Goal: Navigation & Orientation: Find specific page/section

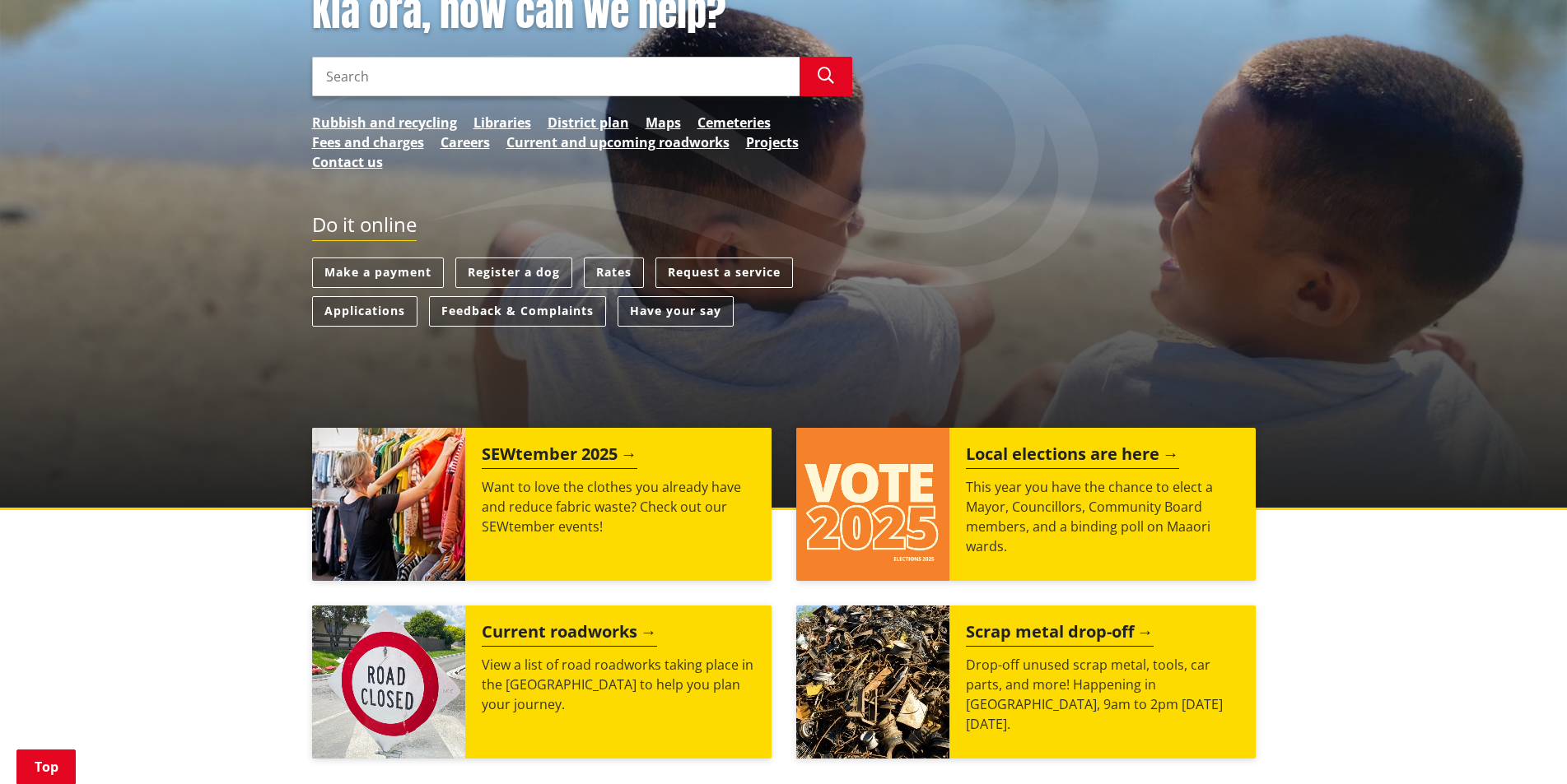
scroll to position [268, 0]
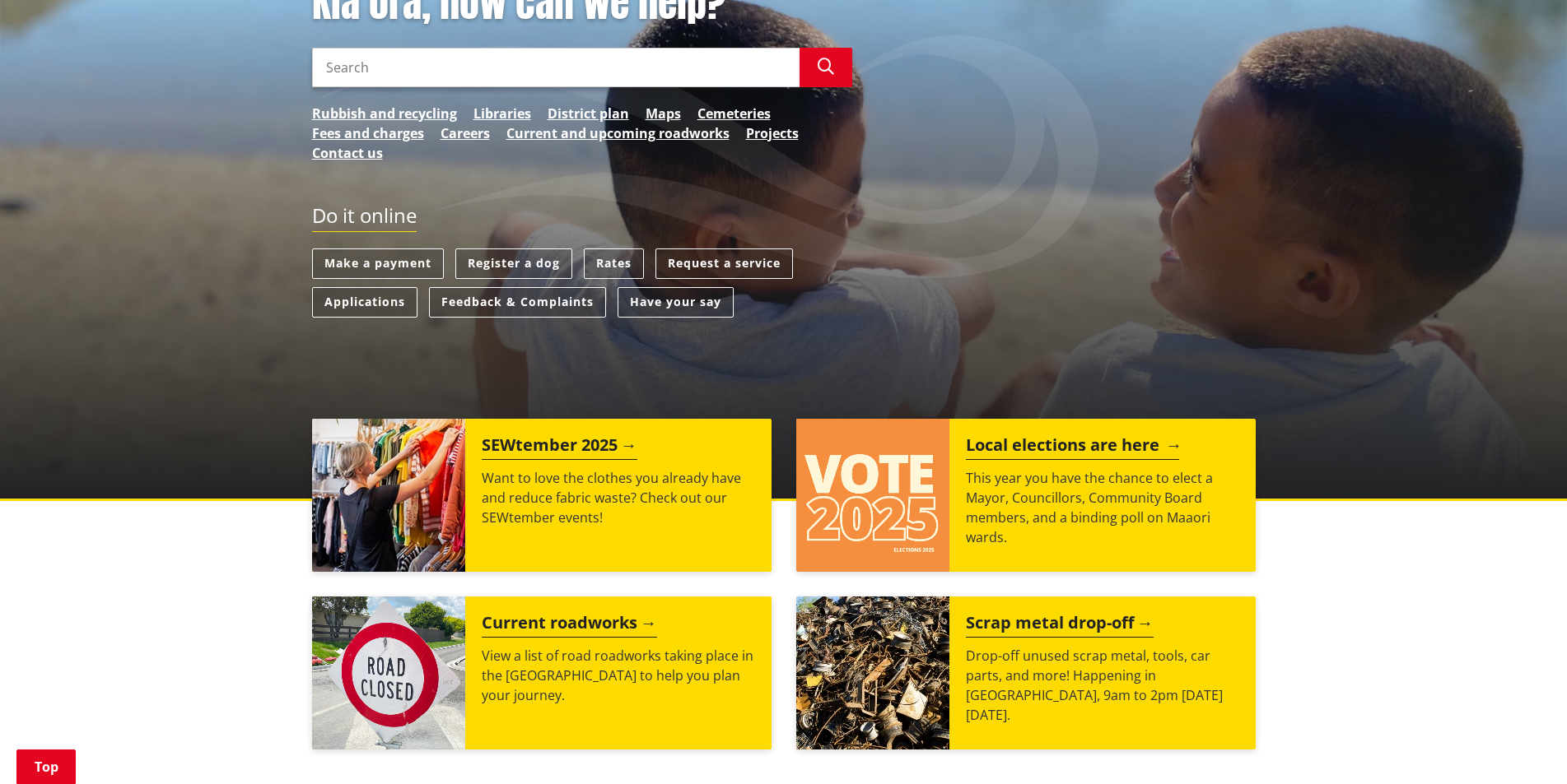
click at [1012, 445] on h2 "Local elections are here" at bounding box center [1072, 447] width 213 height 25
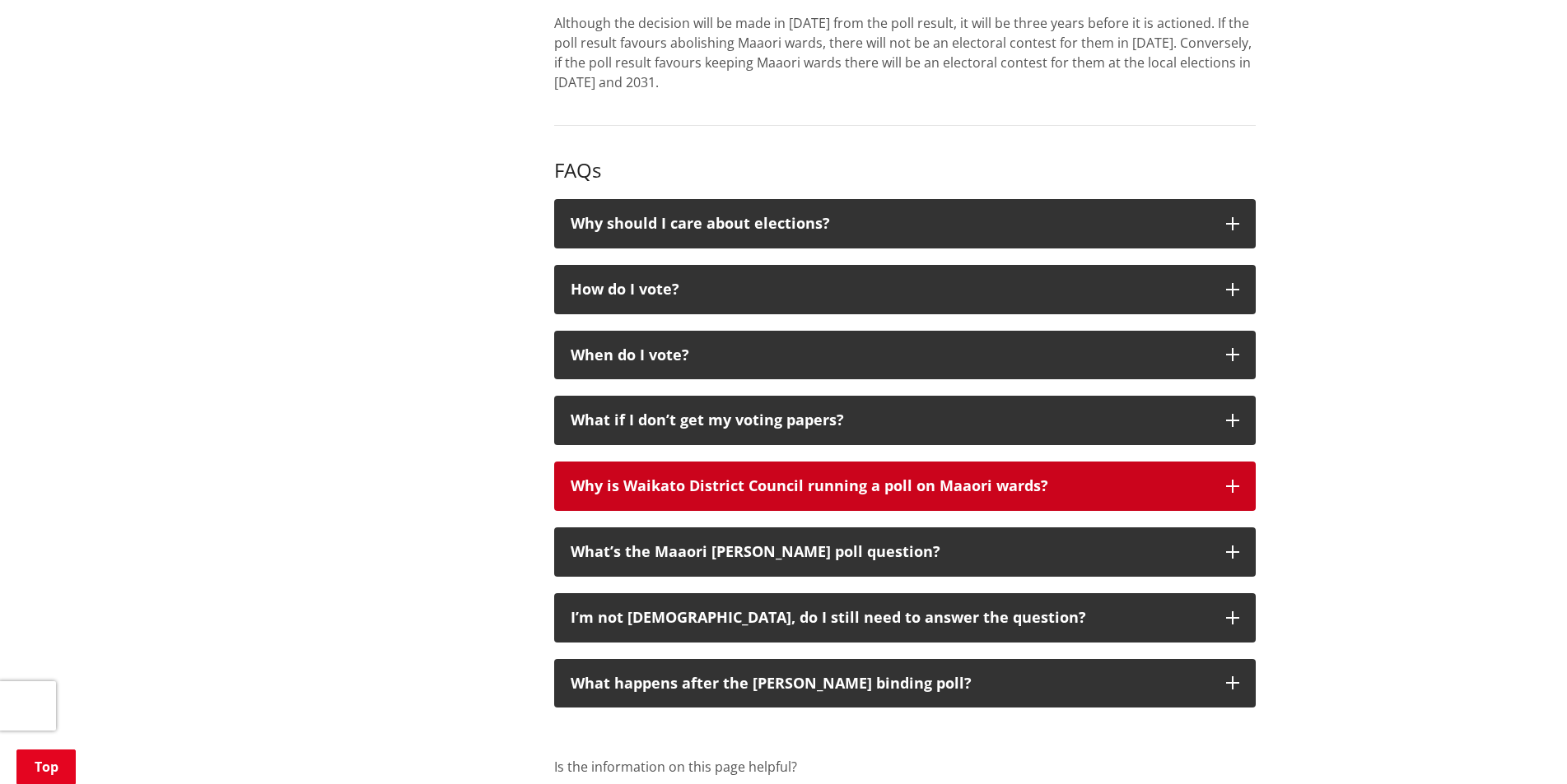
scroll to position [1605, 0]
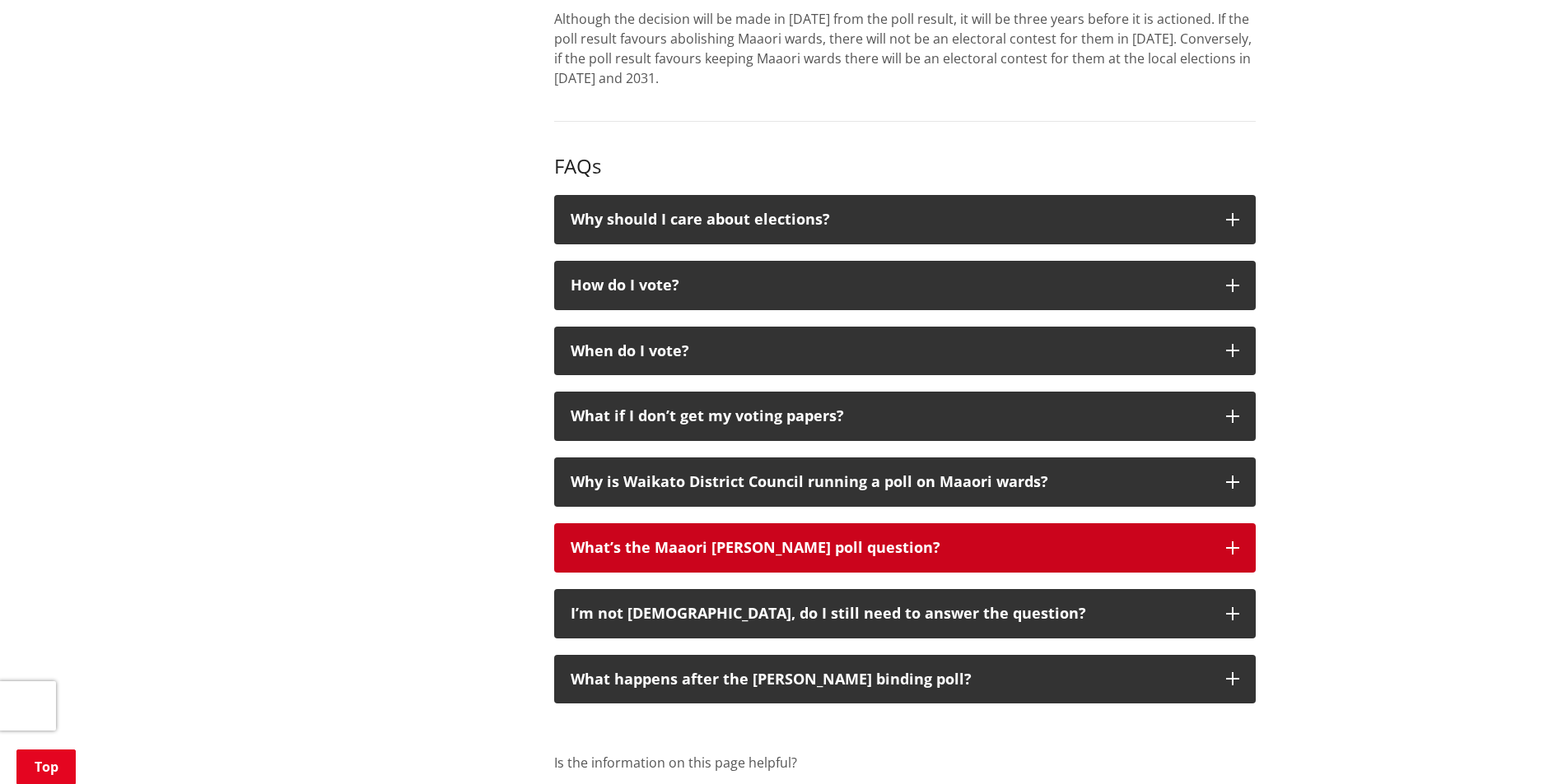
click at [1233, 543] on icon "button" at bounding box center [1233, 549] width 13 height 13
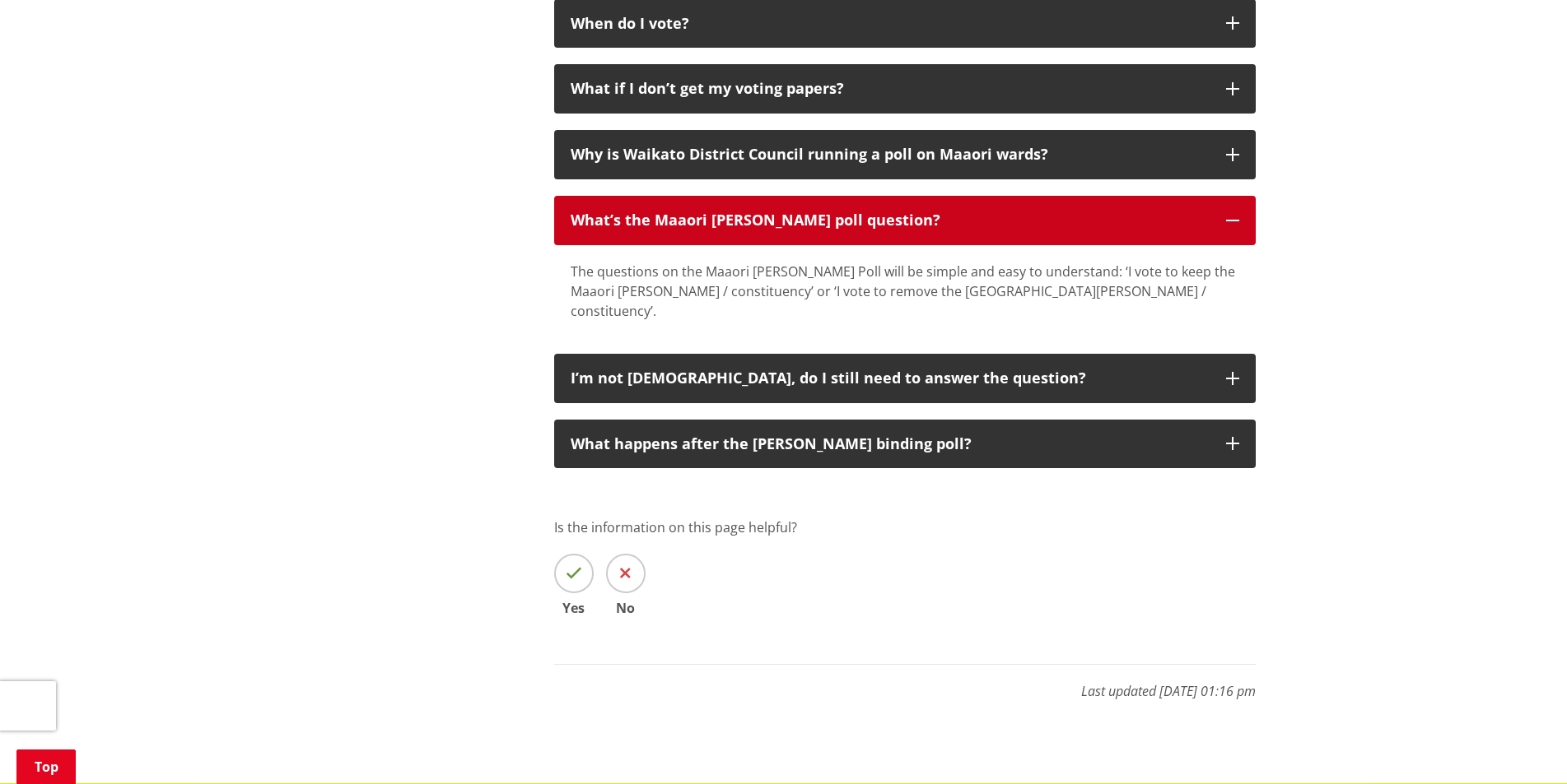
scroll to position [1934, 0]
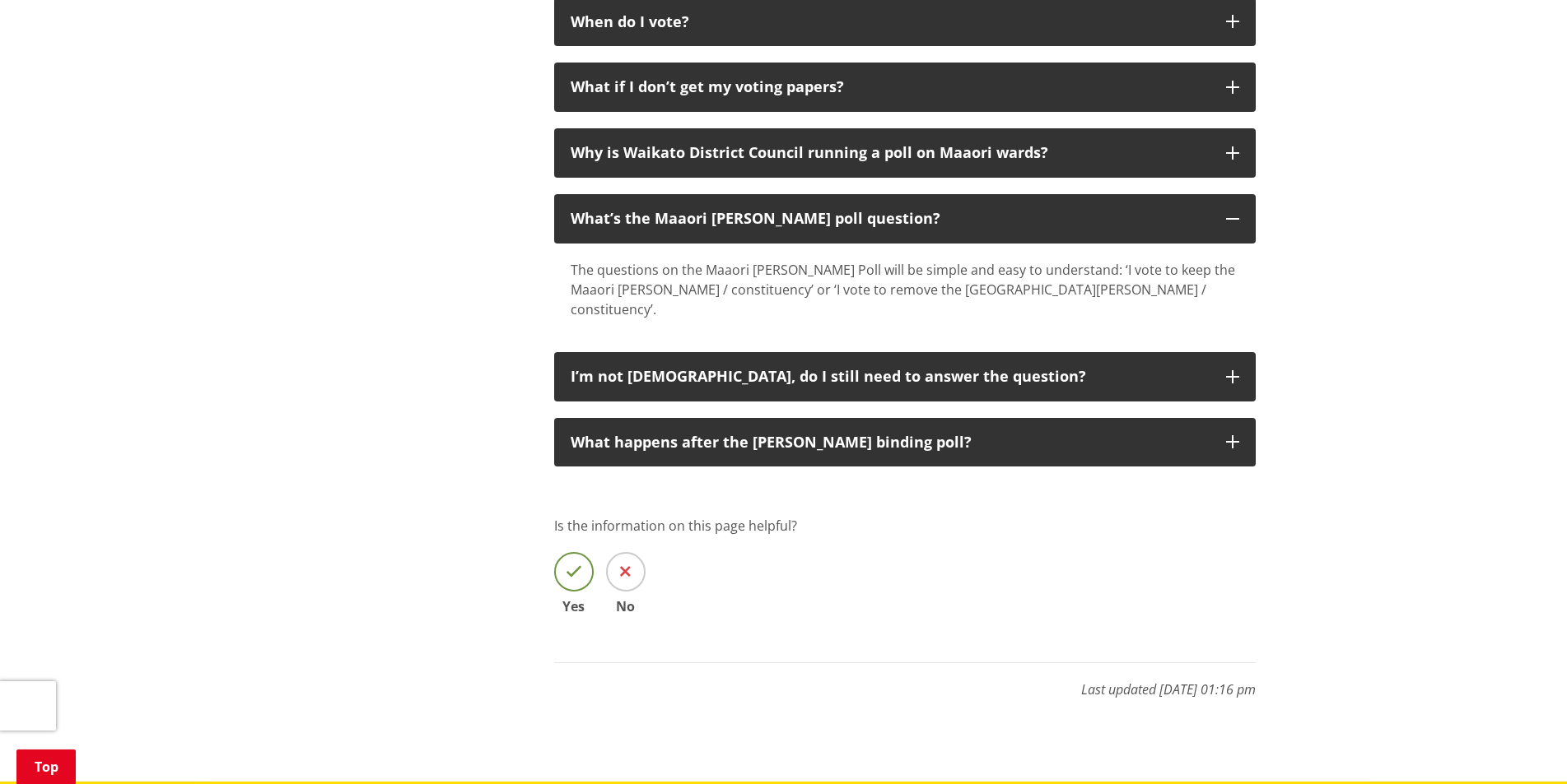
click at [573, 564] on icon at bounding box center [573, 571] width 16 height 16
click at [0, 0] on input "Yes" at bounding box center [0, 0] width 0 height 0
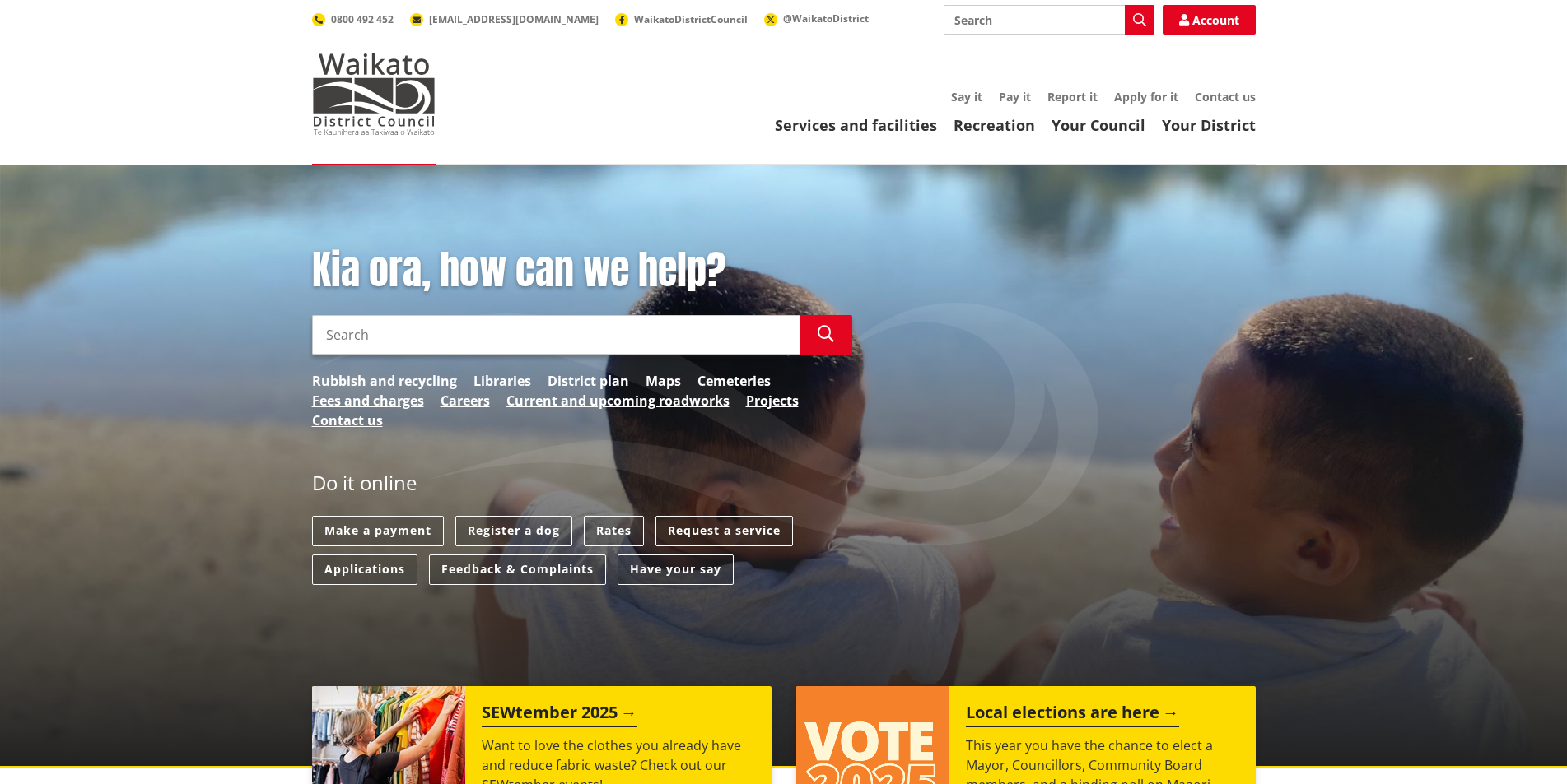
scroll to position [268, 0]
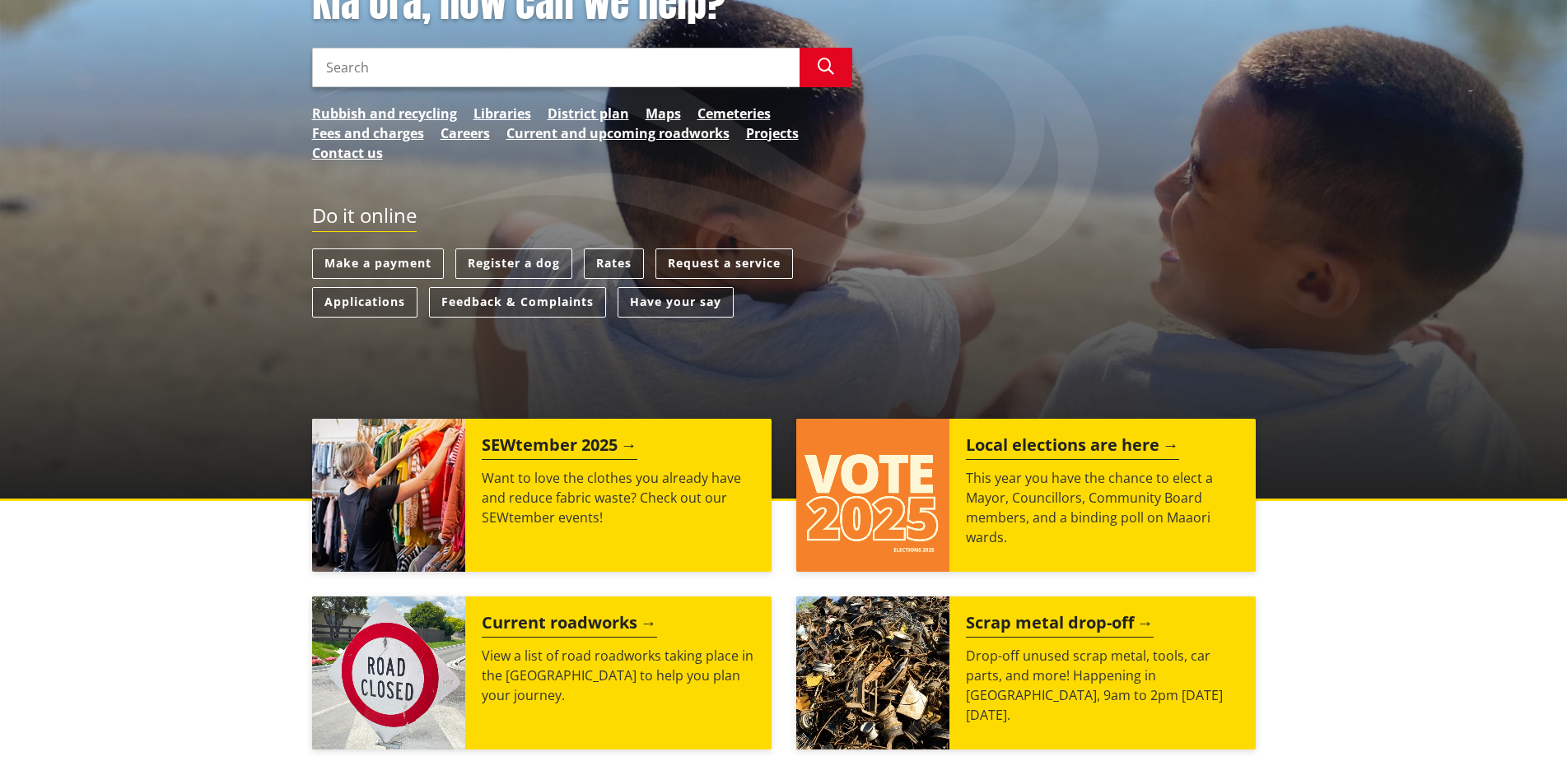
click at [612, 257] on link "Rates" at bounding box center [614, 264] width 61 height 30
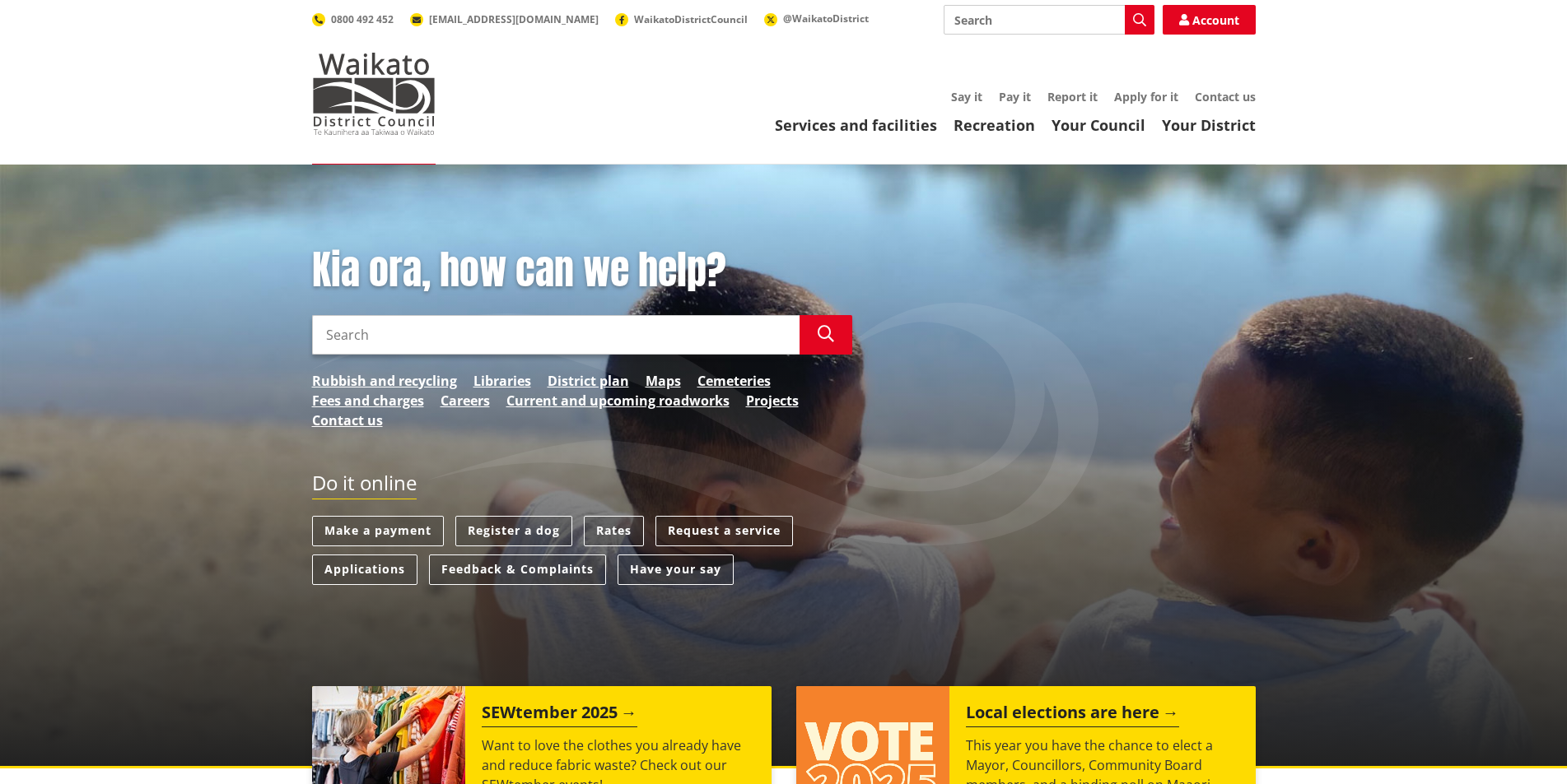
scroll to position [268, 0]
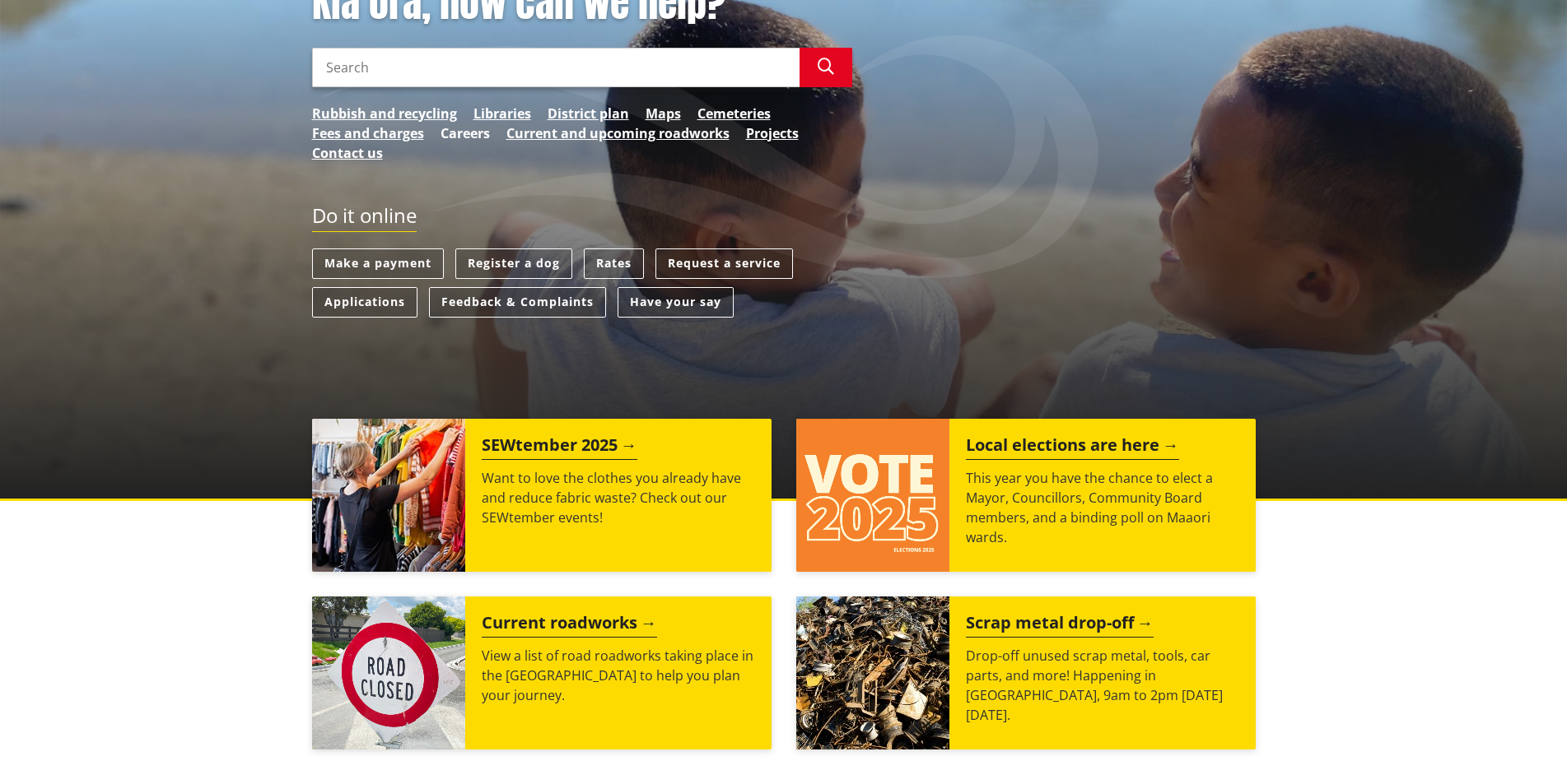
click at [472, 131] on link "Careers" at bounding box center [466, 133] width 49 height 20
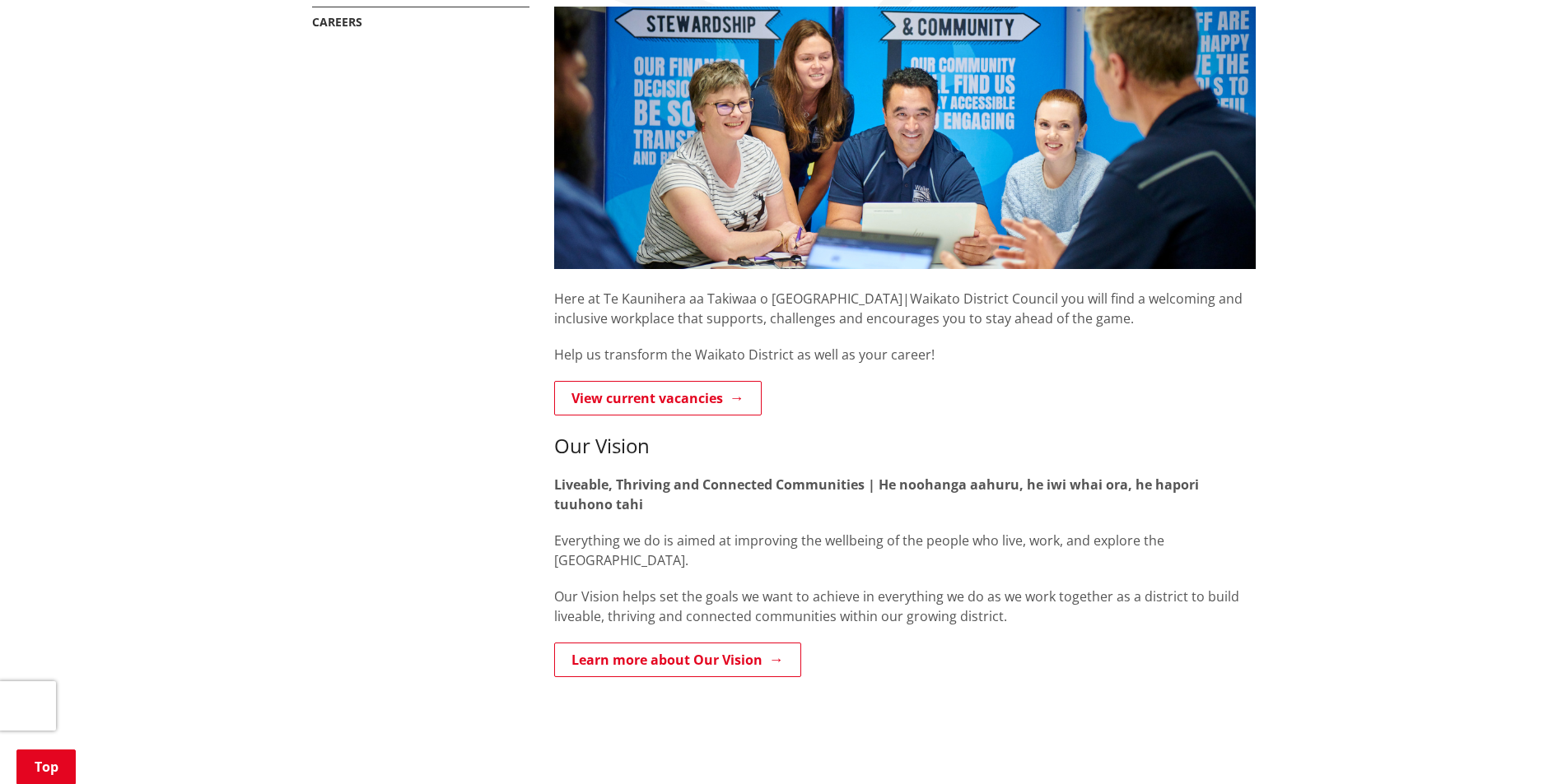
scroll to position [329, 0]
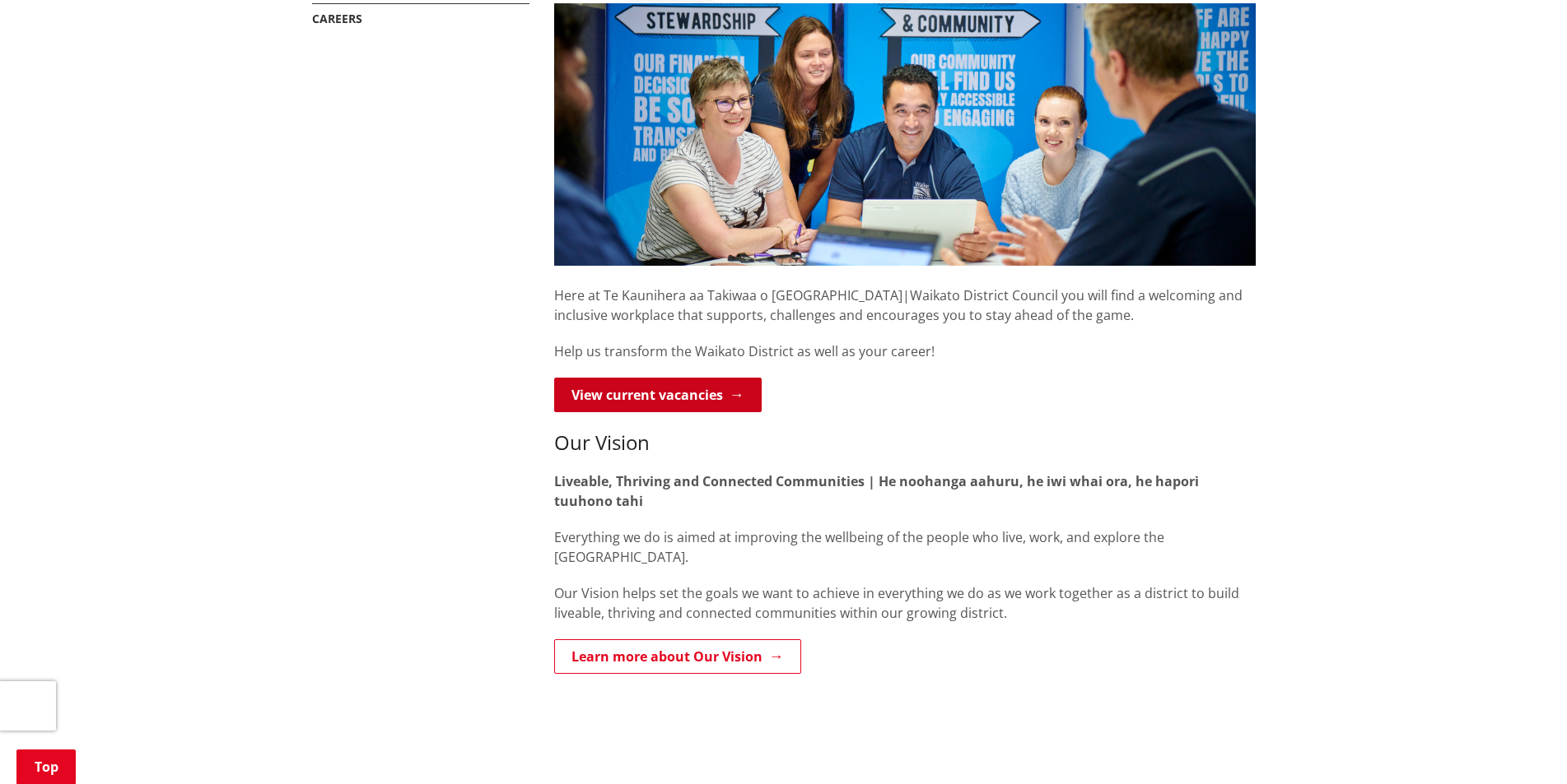
click at [610, 396] on link "View current vacancies" at bounding box center [658, 394] width 207 height 35
